Goal: Register for event/course

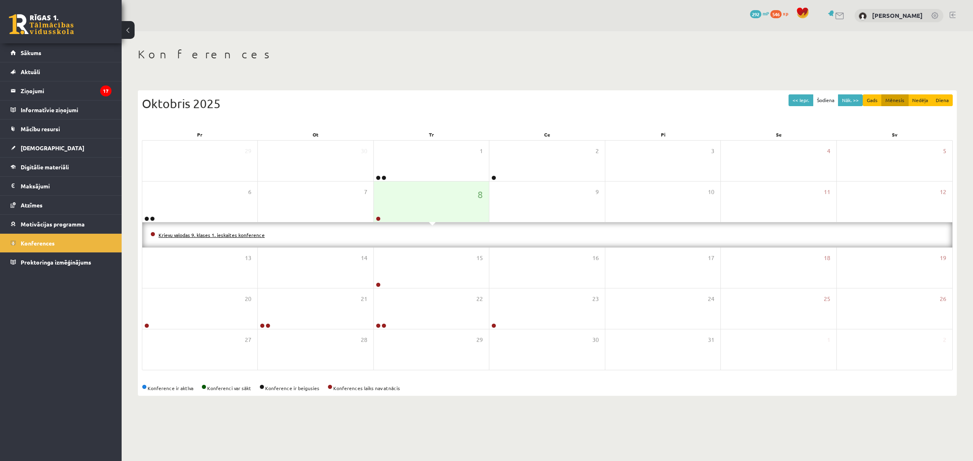
click at [251, 238] on link "Krievu valodas 9. klases 1. ieskaites konference" at bounding box center [212, 235] width 106 height 6
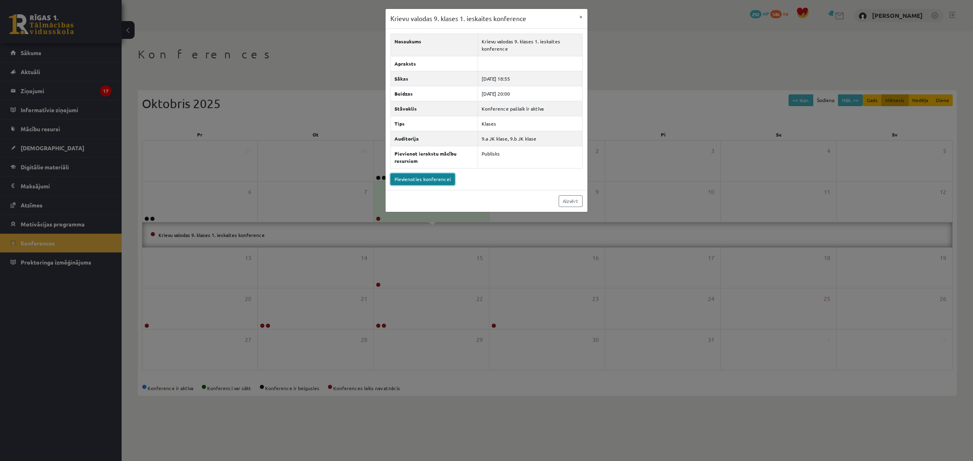
click at [424, 182] on link "Pievienoties konferencei" at bounding box center [422, 180] width 64 height 12
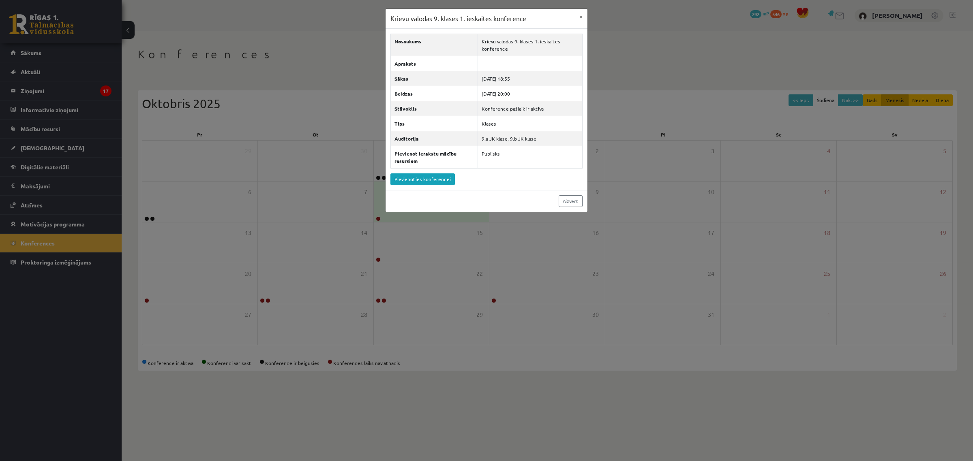
click at [178, 94] on div "Krievu valodas 9. klases 1. ieskaites konference × Nosaukums Krievu valodas 9. …" at bounding box center [486, 230] width 973 height 461
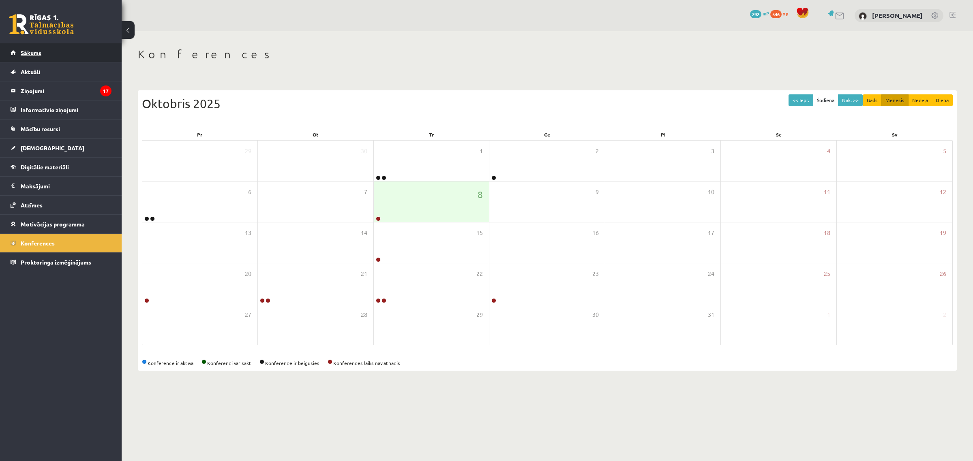
click at [33, 53] on span "Sākums" at bounding box center [31, 52] width 21 height 7
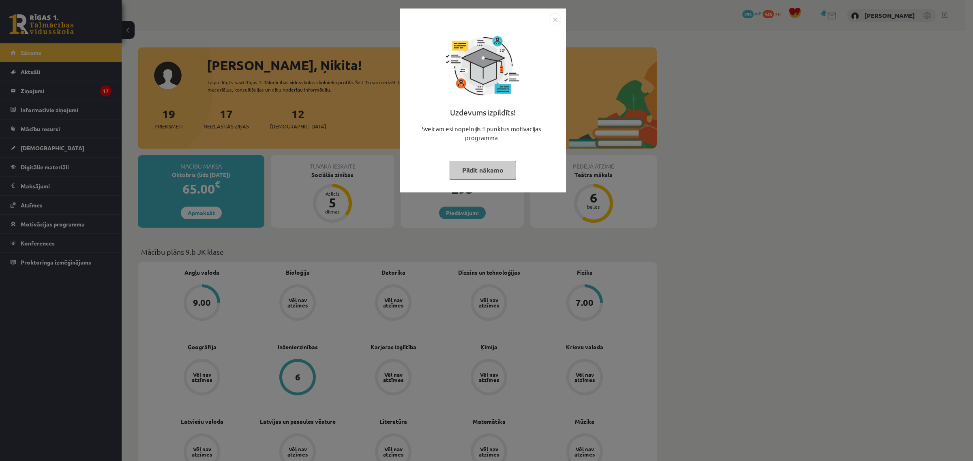
click at [558, 19] on img "Close" at bounding box center [555, 19] width 12 height 12
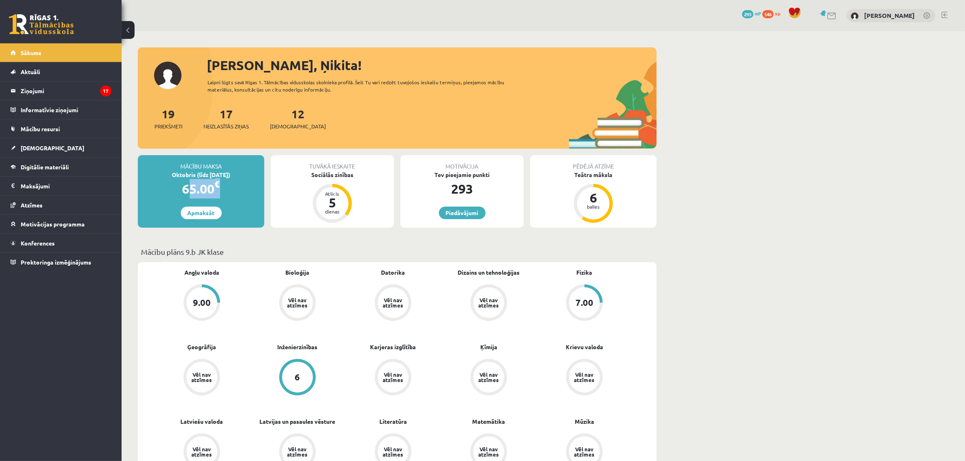
drag, startPoint x: 201, startPoint y: 184, endPoint x: 246, endPoint y: 185, distance: 44.2
click at [247, 184] on div "65.00 €" at bounding box center [201, 188] width 126 height 19
click at [239, 185] on div "65.00 €" at bounding box center [201, 188] width 126 height 19
click at [38, 203] on span "Atzīmes" at bounding box center [32, 204] width 22 height 7
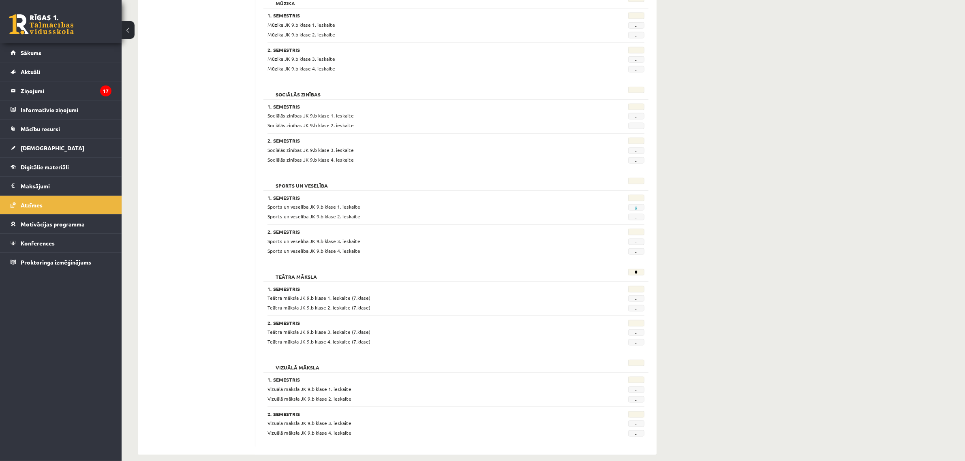
scroll to position [1335, 0]
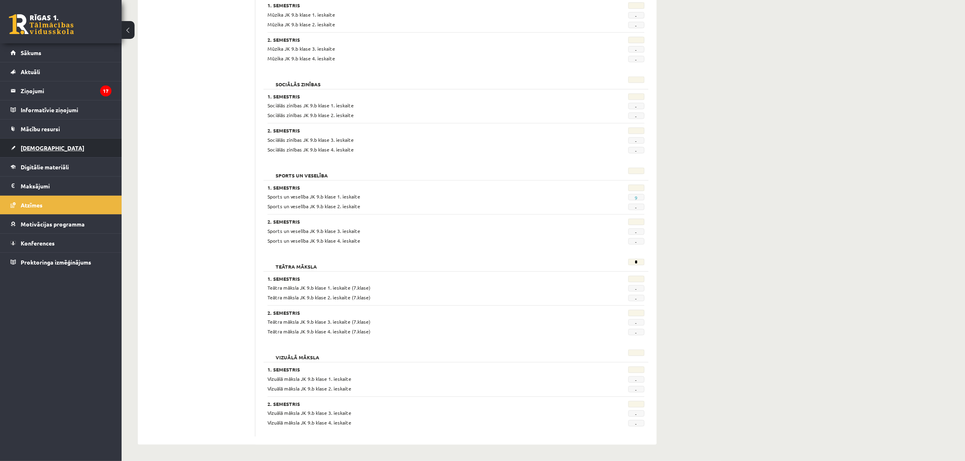
click at [33, 147] on span "[DEMOGRAPHIC_DATA]" at bounding box center [53, 147] width 64 height 7
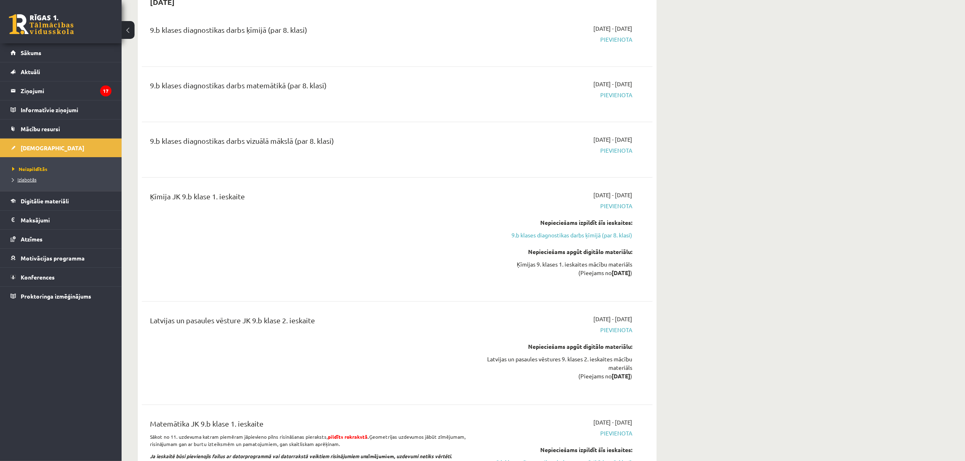
click at [33, 180] on span "Izlabotās" at bounding box center [24, 179] width 24 height 6
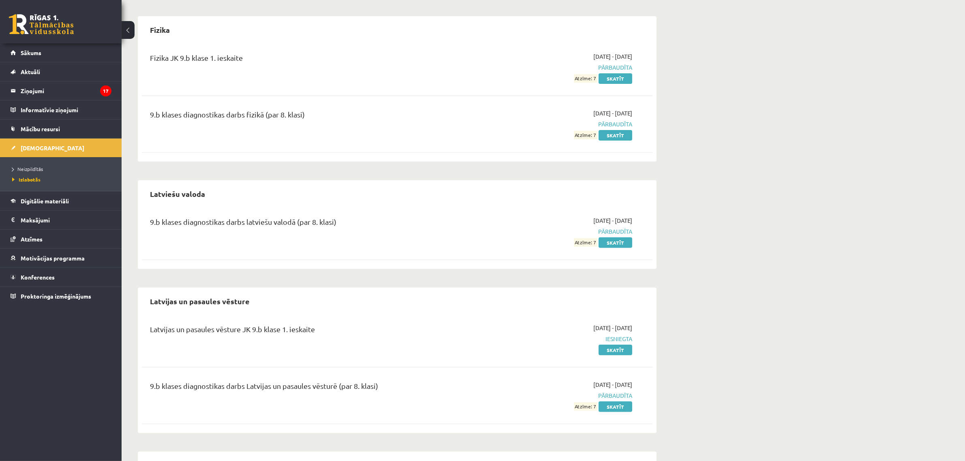
scroll to position [405, 0]
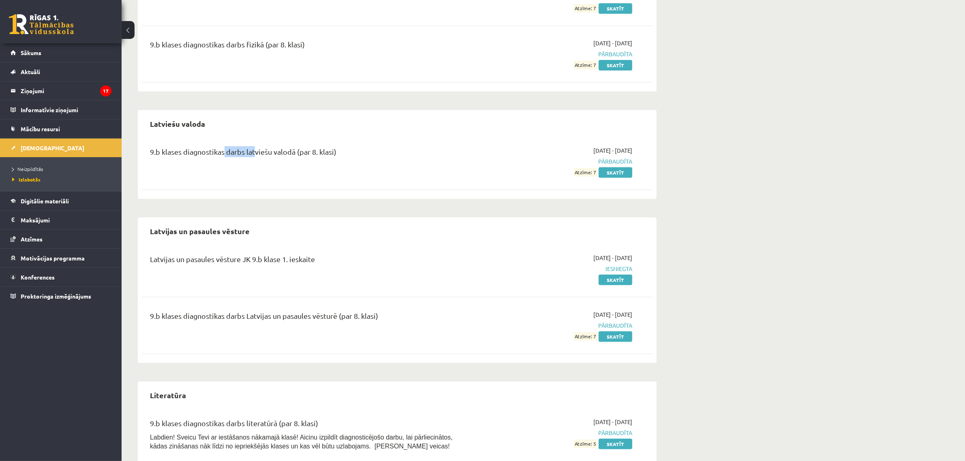
drag, startPoint x: 233, startPoint y: 154, endPoint x: 534, endPoint y: 201, distance: 304.9
click at [271, 159] on div "9.b klases diagnostikas darbs latviešu valodā (par 8. klasi)" at bounding box center [308, 153] width 317 height 15
click at [336, 178] on div "9.b klases diagnostikas darbs latviešu valodā (par 8. klasi) 2025-09-01 - 2025-…" at bounding box center [397, 161] width 511 height 47
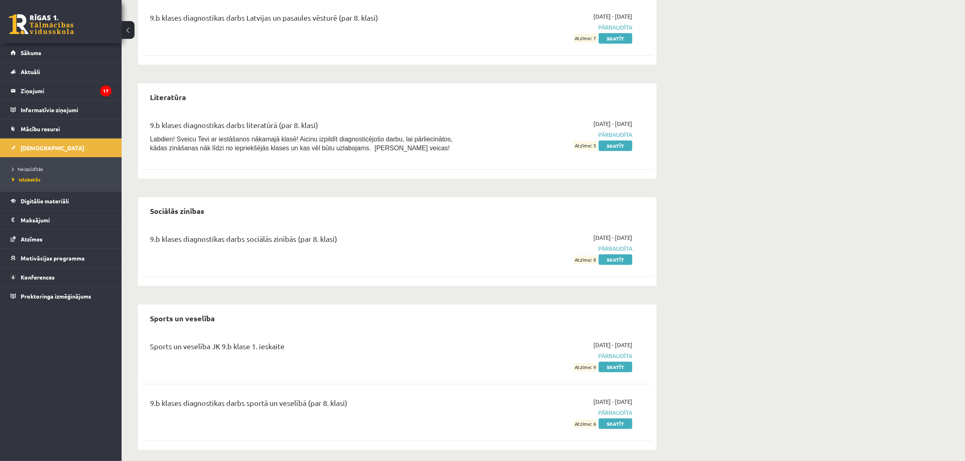
scroll to position [710, 0]
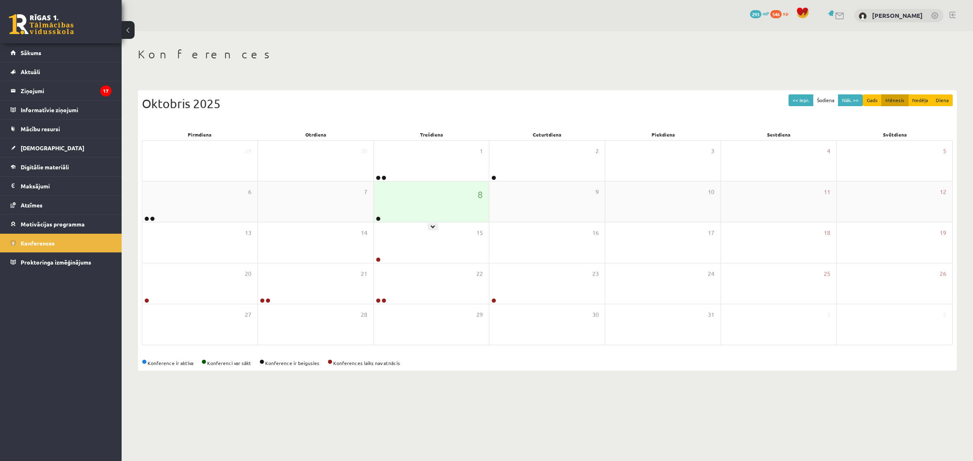
click at [403, 201] on div "8" at bounding box center [431, 202] width 115 height 41
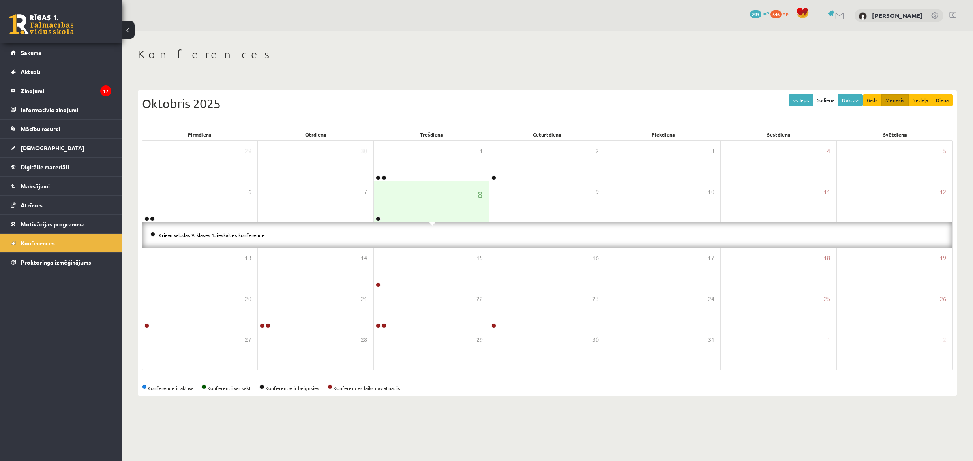
click at [61, 242] on link "Konferences" at bounding box center [61, 243] width 101 height 19
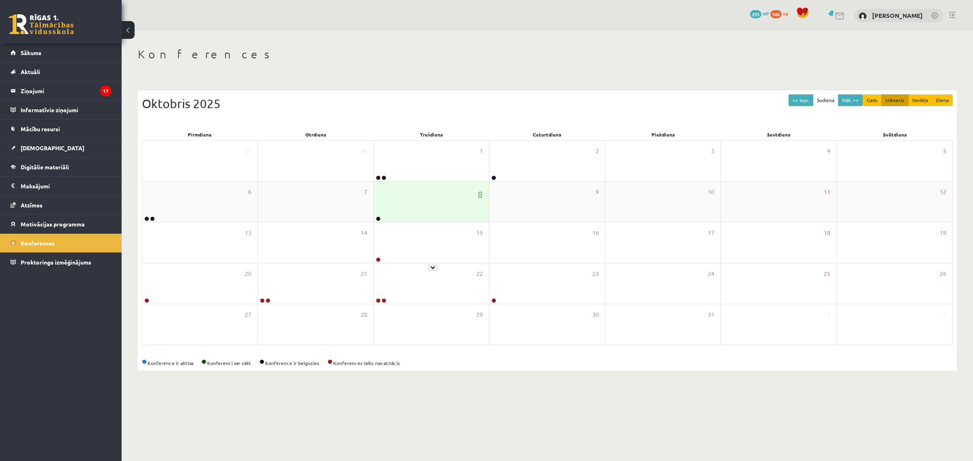
click at [412, 213] on div "8" at bounding box center [431, 202] width 115 height 41
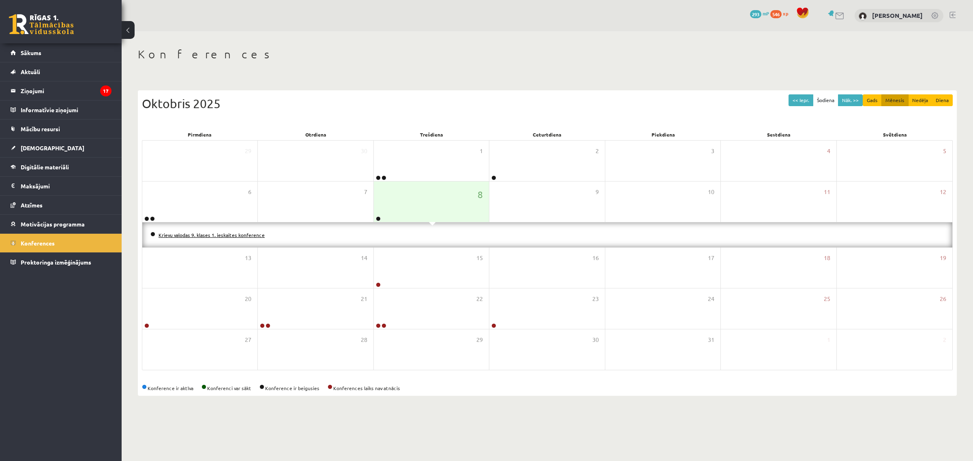
click at [216, 232] on link "Krievu valodas 9. klases 1. ieskaites konference" at bounding box center [212, 235] width 106 height 6
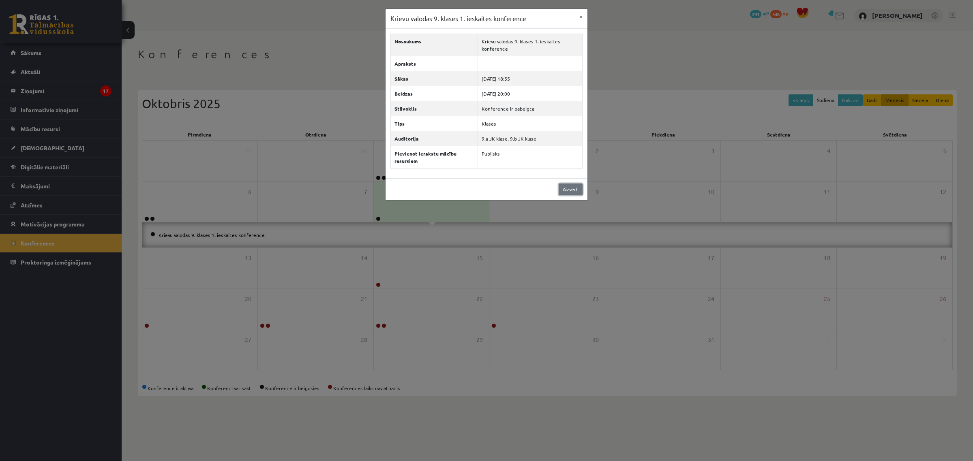
click at [563, 188] on link "Aizvērt" at bounding box center [571, 190] width 24 height 12
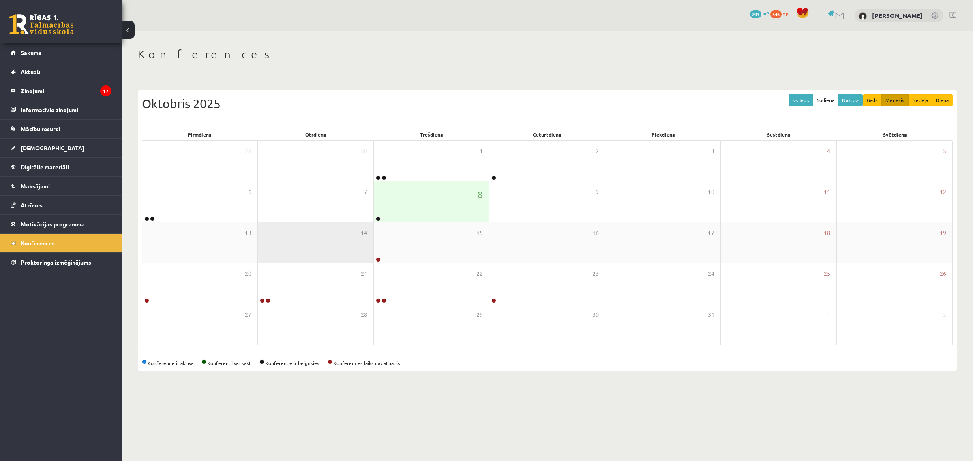
click at [372, 262] on div "14" at bounding box center [315, 243] width 115 height 41
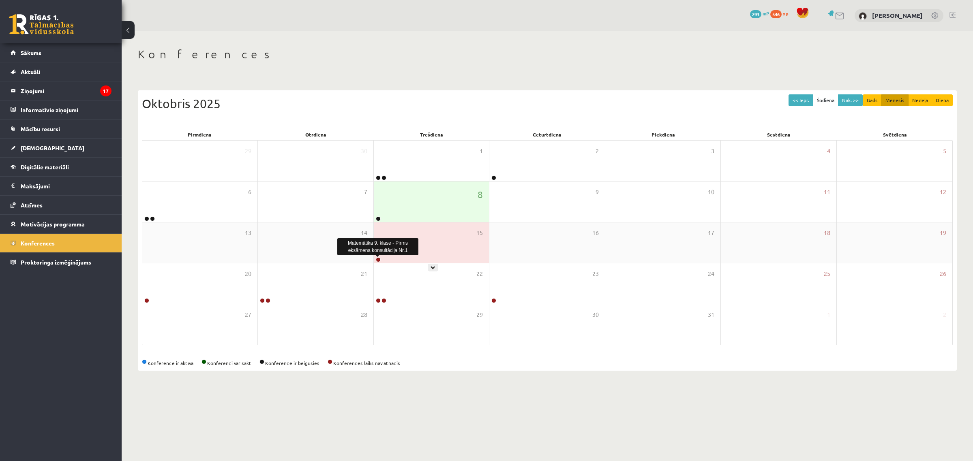
click at [379, 258] on link at bounding box center [378, 259] width 5 height 5
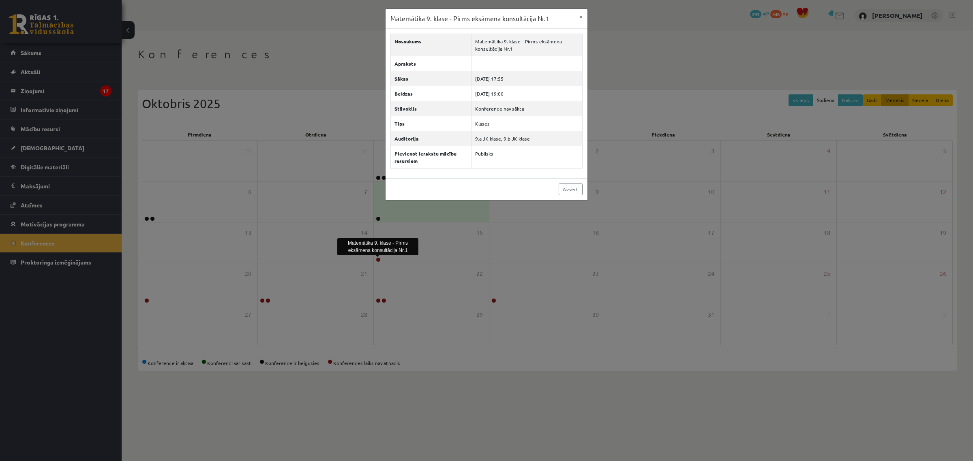
click at [382, 256] on div "Matemātika 9. klase - Pirms eksāmena konsultācija Nr.1" at bounding box center [377, 246] width 81 height 21
click at [401, 246] on div "Matemātika 9. klase - Pirms eksāmena konsultācija Nr.1 × Nosaukums Matemātika 9…" at bounding box center [486, 230] width 973 height 461
